Goal: Task Accomplishment & Management: Use online tool/utility

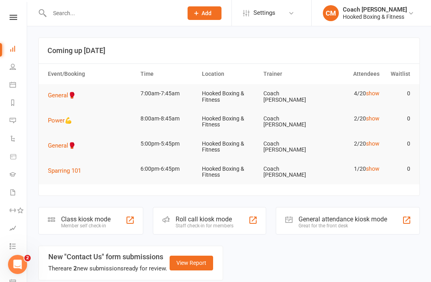
click at [111, 223] on div "Member self check-in" at bounding box center [86, 226] width 50 height 6
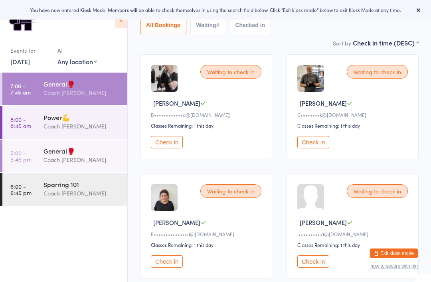
click at [322, 264] on button "Check in" at bounding box center [314, 262] width 32 height 12
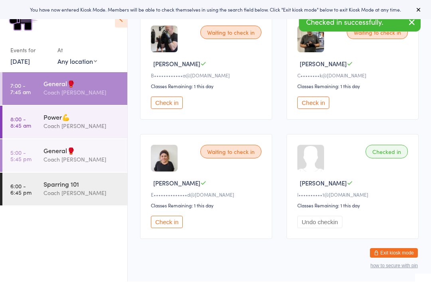
scroll to position [117, 0]
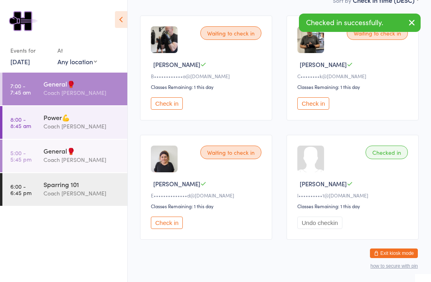
click at [58, 120] on div "Power💪" at bounding box center [82, 117] width 77 height 9
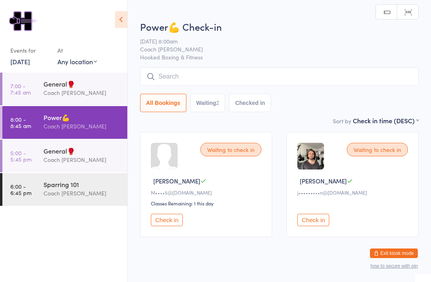
click at [54, 154] on div "General🥊" at bounding box center [82, 151] width 77 height 9
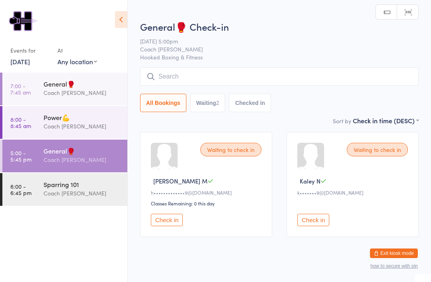
click at [62, 189] on div "Sparring 101" at bounding box center [82, 184] width 77 height 9
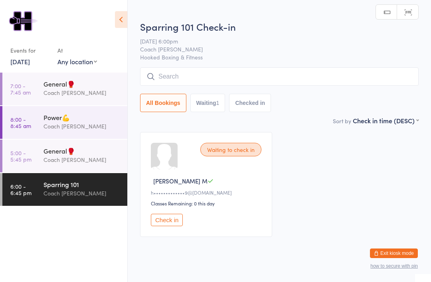
click at [45, 88] on div "General🥊" at bounding box center [82, 83] width 77 height 9
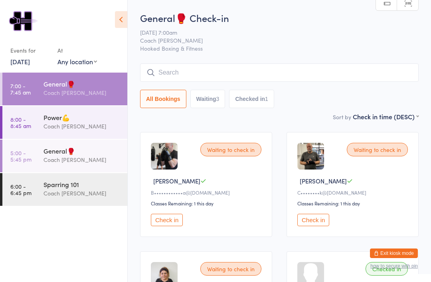
click at [181, 226] on button "Check in" at bounding box center [167, 220] width 32 height 12
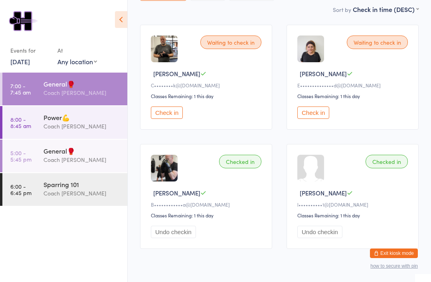
scroll to position [108, 0]
click at [98, 125] on div "Coach [PERSON_NAME]" at bounding box center [82, 126] width 77 height 9
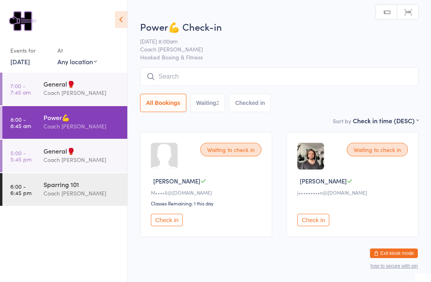
click at [92, 155] on div "General🥊" at bounding box center [82, 151] width 77 height 9
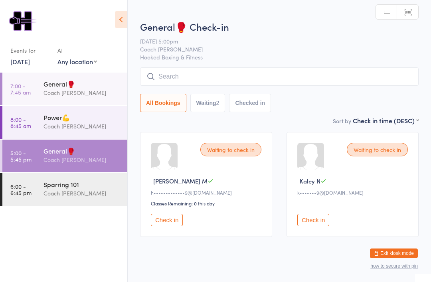
click at [103, 125] on div "Coach [PERSON_NAME]" at bounding box center [82, 126] width 77 height 9
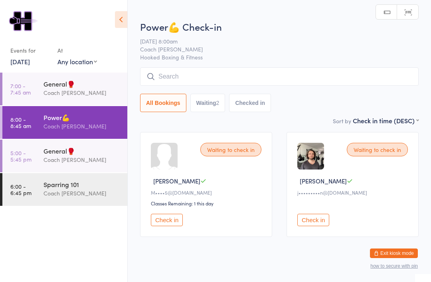
click at [229, 76] on input "search" at bounding box center [279, 76] width 279 height 18
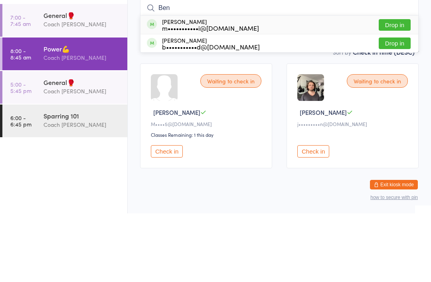
type input "Ben"
click at [214, 112] on div "b•••••••••••d@yahoo.com.au" at bounding box center [211, 115] width 98 height 6
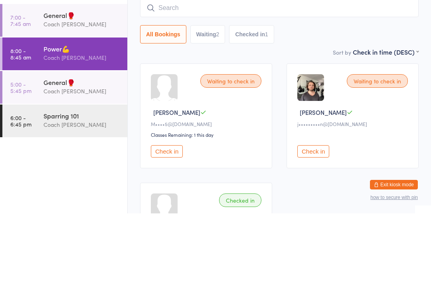
scroll to position [69, 0]
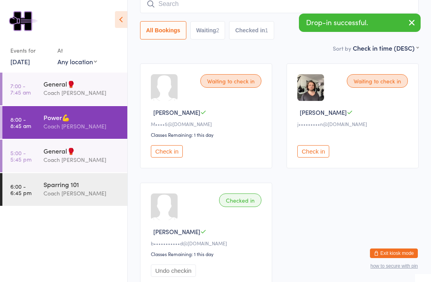
click at [91, 88] on div "General🥊" at bounding box center [82, 83] width 77 height 9
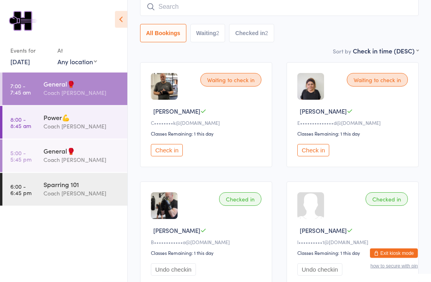
scroll to position [117, 0]
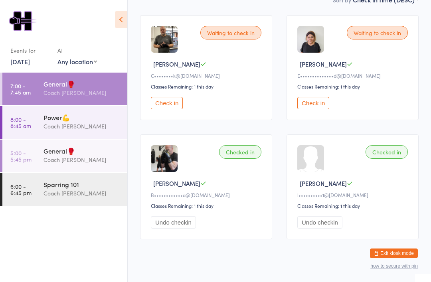
click at [103, 155] on div "General🥊" at bounding box center [82, 151] width 77 height 9
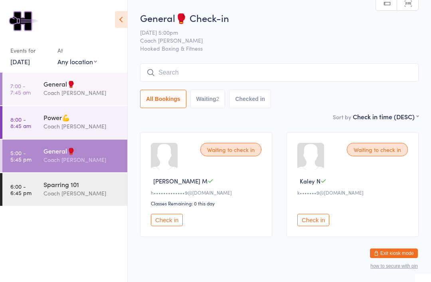
click at [107, 198] on div "Coach [PERSON_NAME]" at bounding box center [82, 193] width 77 height 9
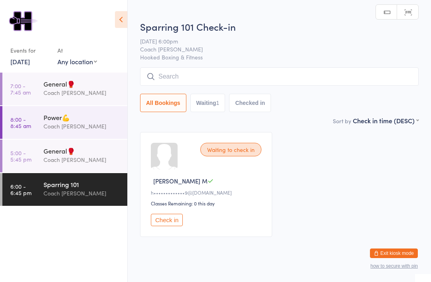
click at [103, 155] on div "General🥊" at bounding box center [82, 151] width 77 height 9
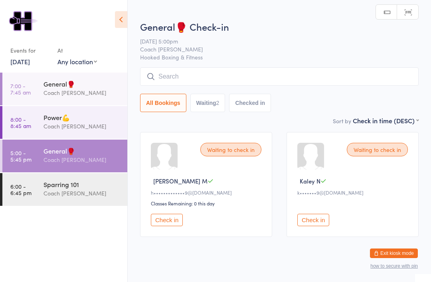
click at [87, 127] on div "Coach [PERSON_NAME]" at bounding box center [82, 126] width 77 height 9
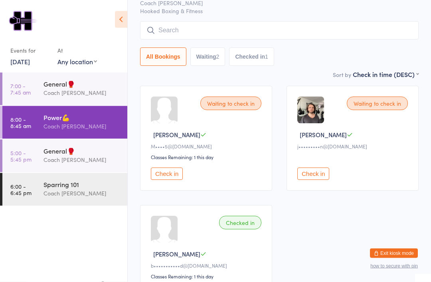
scroll to position [47, 0]
click at [95, 85] on div "General🥊" at bounding box center [82, 83] width 77 height 9
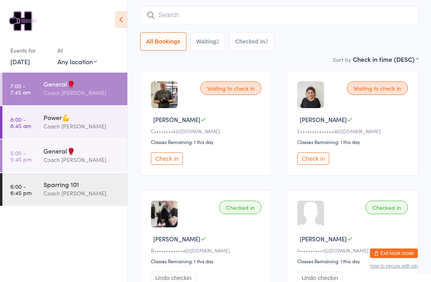
scroll to position [61, 0]
click at [293, 18] on input "search" at bounding box center [279, 15] width 279 height 18
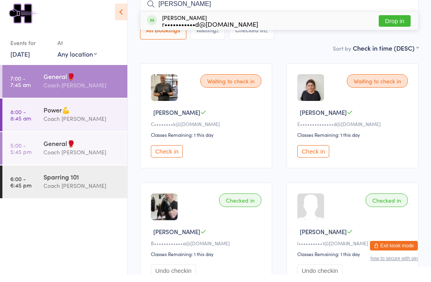
type input "Rory"
click at [233, 28] on div "r•••••••••••d@hotmail.com" at bounding box center [210, 31] width 96 height 6
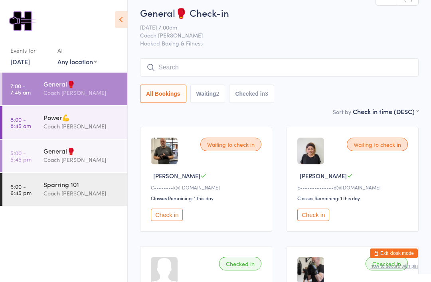
scroll to position [4, 0]
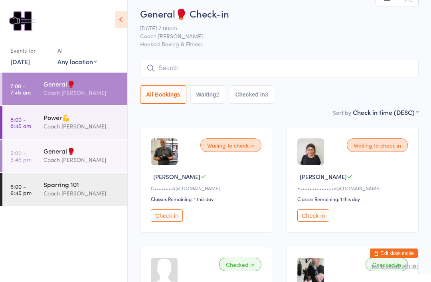
click at [103, 134] on div "Power💪 Coach Mat" at bounding box center [86, 122] width 84 height 32
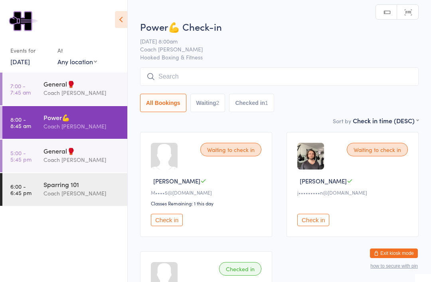
click at [93, 165] on div "Coach [PERSON_NAME]" at bounding box center [82, 159] width 77 height 9
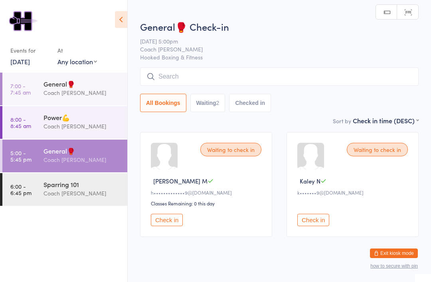
click at [95, 193] on div "Coach [PERSON_NAME]" at bounding box center [82, 193] width 77 height 9
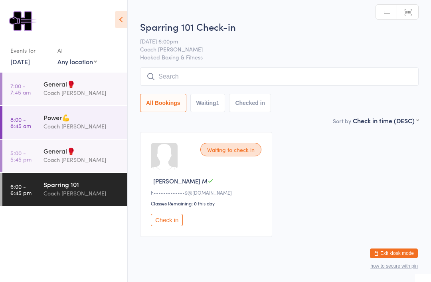
click at [105, 93] on div "Coach [PERSON_NAME]" at bounding box center [82, 92] width 77 height 9
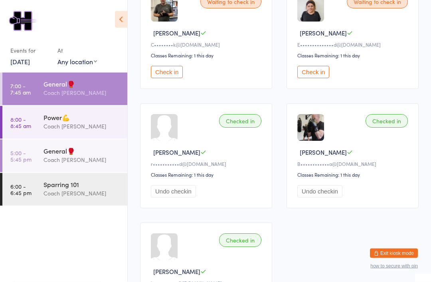
scroll to position [148, 0]
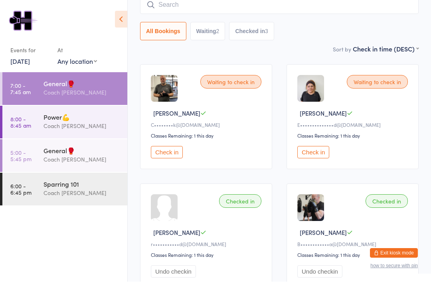
click at [175, 159] on button "Check in" at bounding box center [167, 153] width 32 height 12
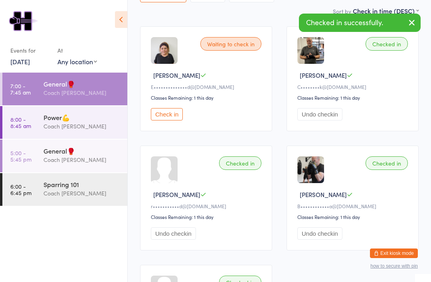
scroll to position [106, 0]
click at [98, 122] on div "Power💪" at bounding box center [82, 117] width 77 height 9
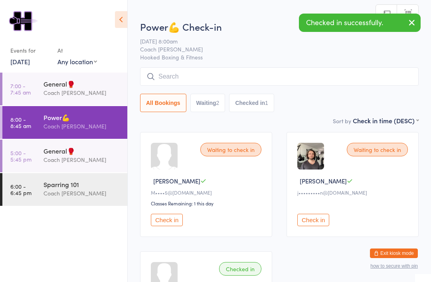
click at [96, 155] on div "General🥊" at bounding box center [82, 151] width 77 height 9
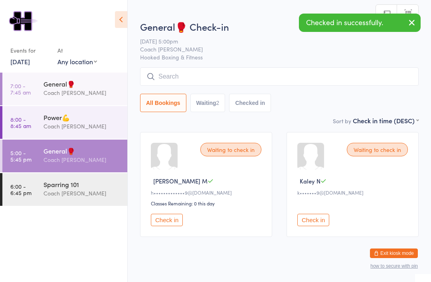
click at [99, 92] on div "Coach [PERSON_NAME]" at bounding box center [82, 92] width 77 height 9
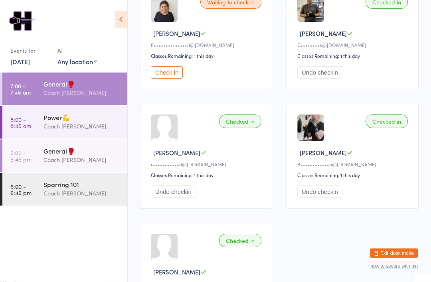
scroll to position [153, 0]
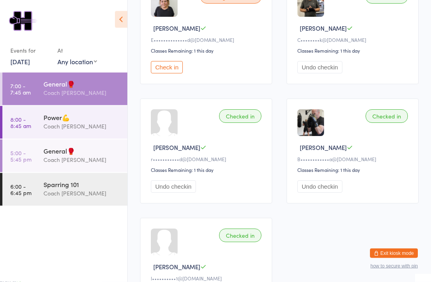
click at [105, 189] on div "Sparring 101" at bounding box center [82, 184] width 77 height 9
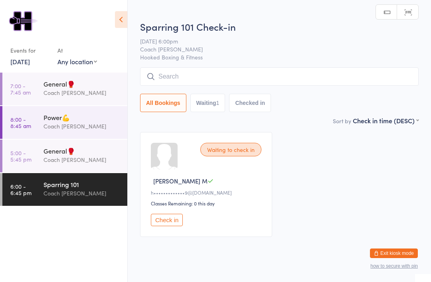
click at [102, 160] on div "Coach [PERSON_NAME]" at bounding box center [82, 159] width 77 height 9
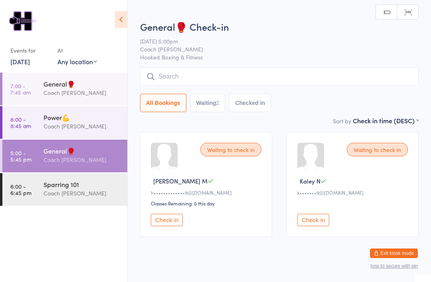
click at [101, 131] on div "Coach [PERSON_NAME]" at bounding box center [82, 126] width 77 height 9
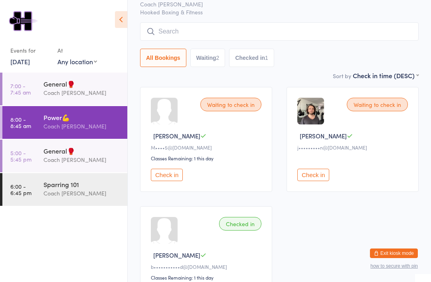
scroll to position [45, 0]
click at [87, 91] on div "Coach [PERSON_NAME]" at bounding box center [82, 92] width 77 height 9
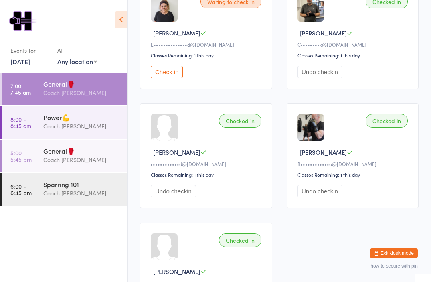
scroll to position [148, 0]
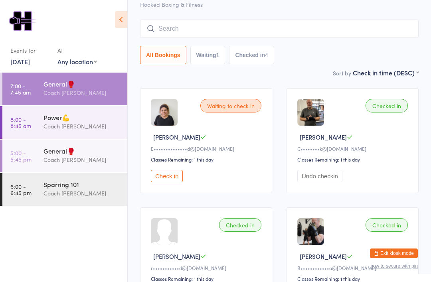
click at [358, 25] on input "search" at bounding box center [279, 29] width 279 height 18
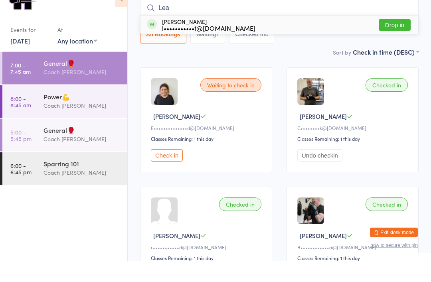
type input "Lea"
click at [234, 46] on div "l•••••••••••t@gmail.com" at bounding box center [208, 49] width 93 height 6
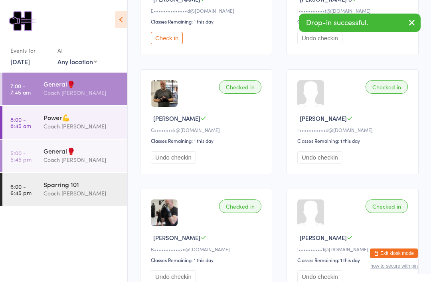
scroll to position [0, 0]
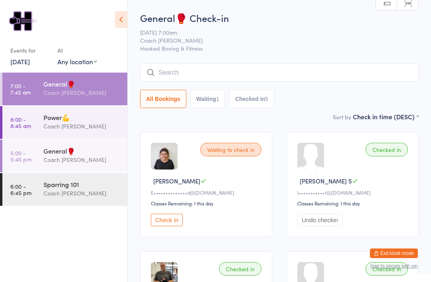
click at [177, 226] on button "Check in" at bounding box center [167, 220] width 32 height 12
